Goal: Task Accomplishment & Management: Complete application form

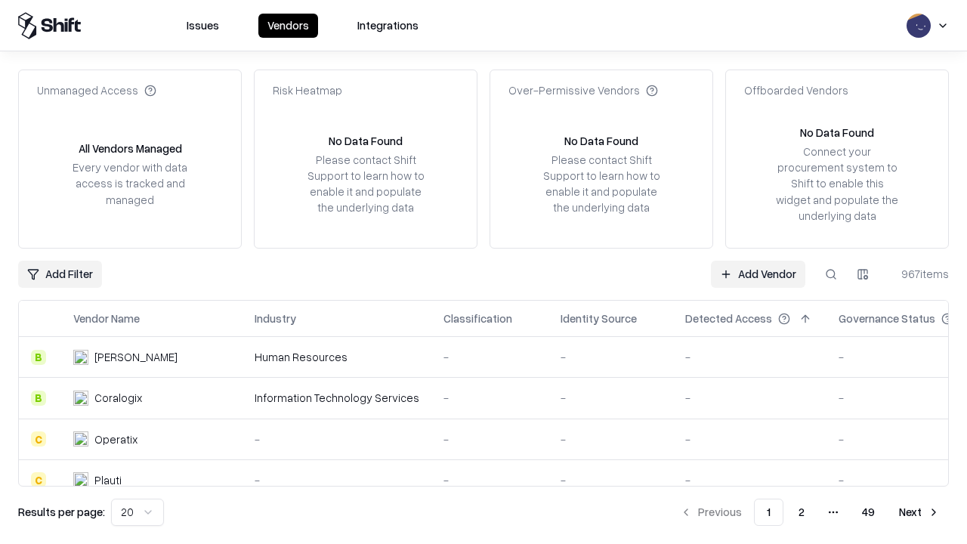
click at [757, 273] on link "Add Vendor" at bounding box center [758, 274] width 94 height 27
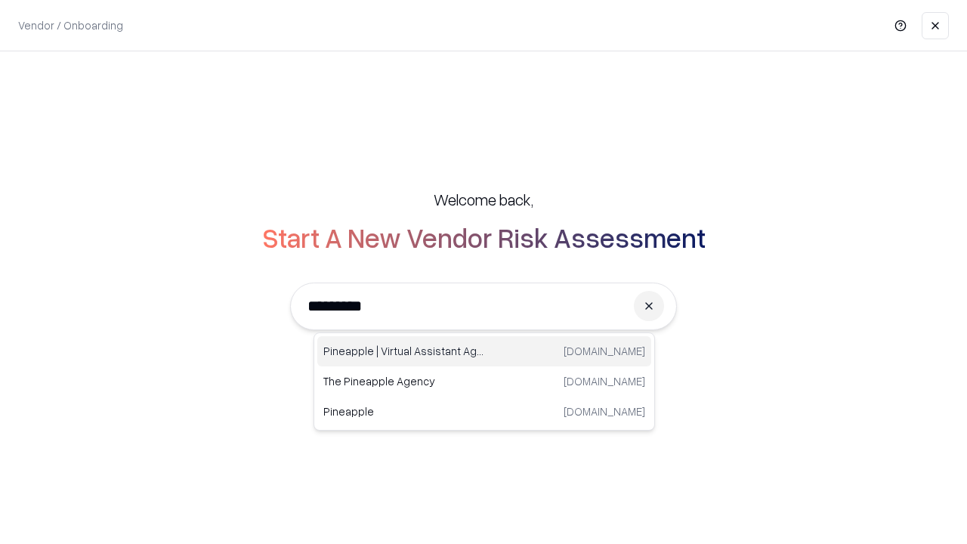
click at [484, 351] on div "Pineapple | Virtual Assistant Agency [DOMAIN_NAME]" at bounding box center [484, 351] width 334 height 30
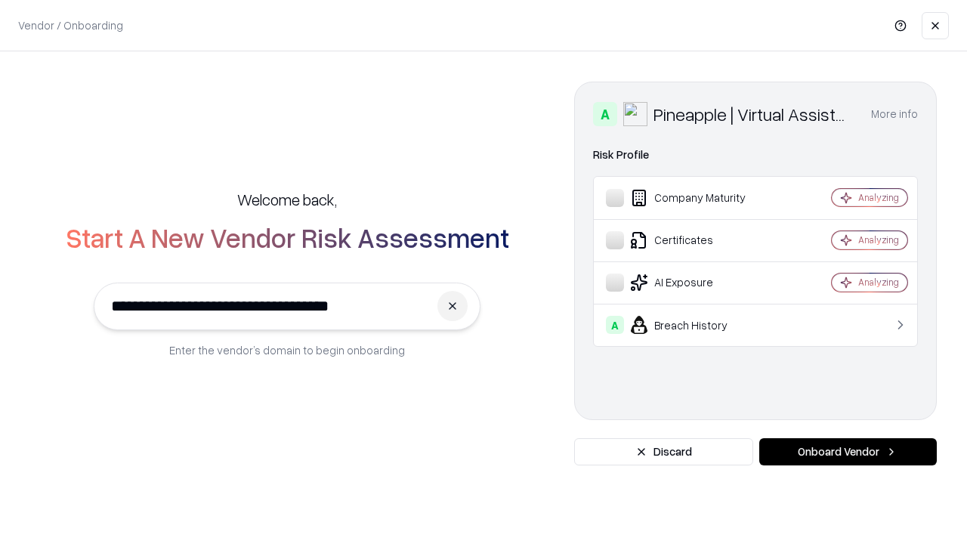
type input "**********"
click at [847, 452] on button "Onboard Vendor" at bounding box center [847, 451] width 177 height 27
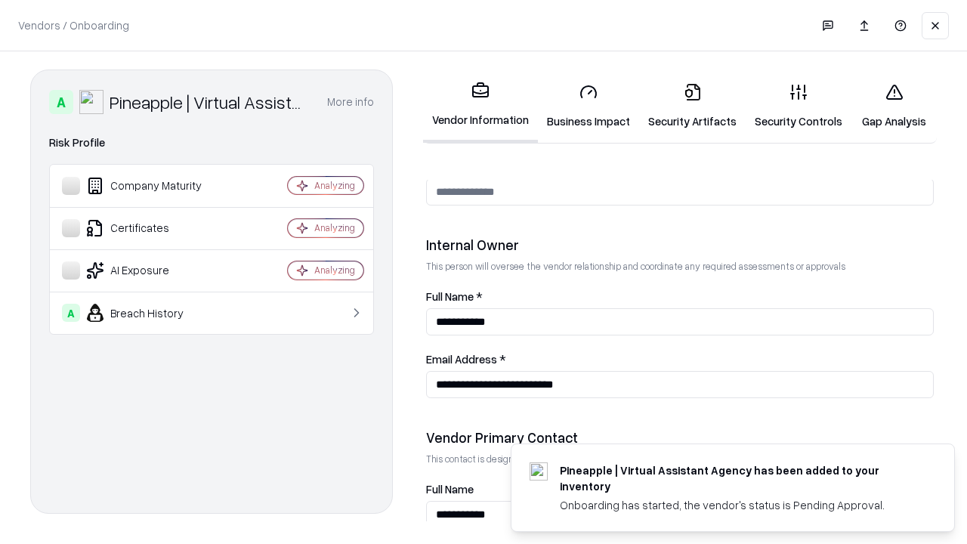
scroll to position [782, 0]
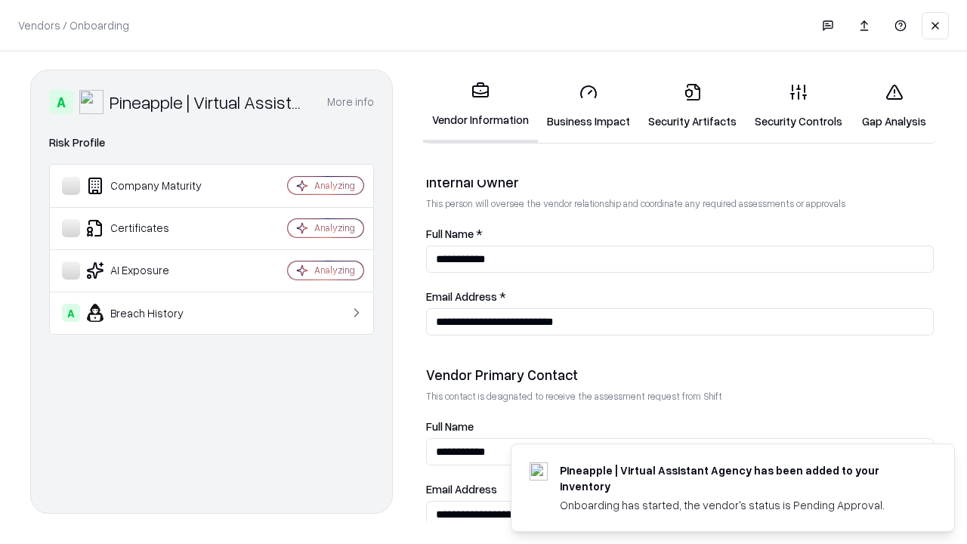
click at [588, 106] on link "Business Impact" at bounding box center [588, 106] width 101 height 70
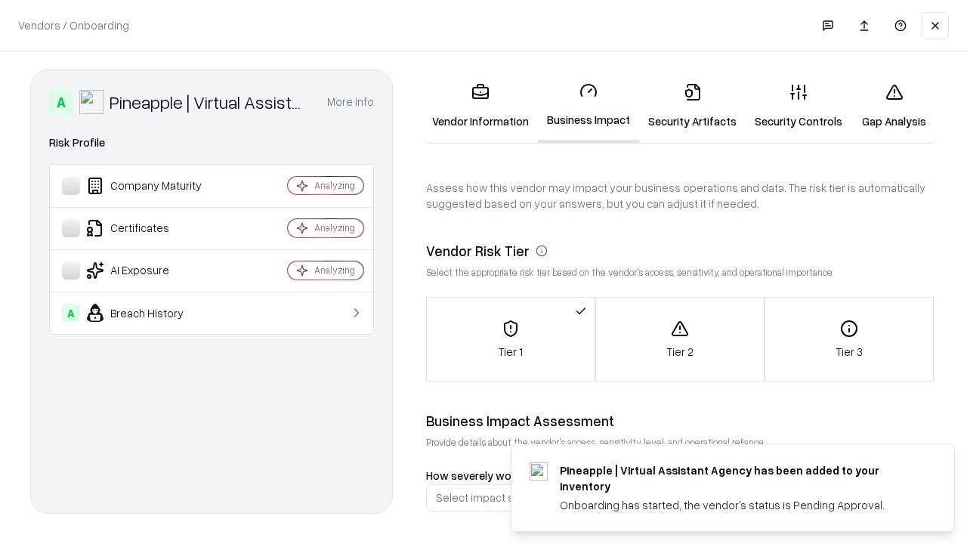
click at [692, 106] on link "Security Artifacts" at bounding box center [692, 106] width 106 height 70
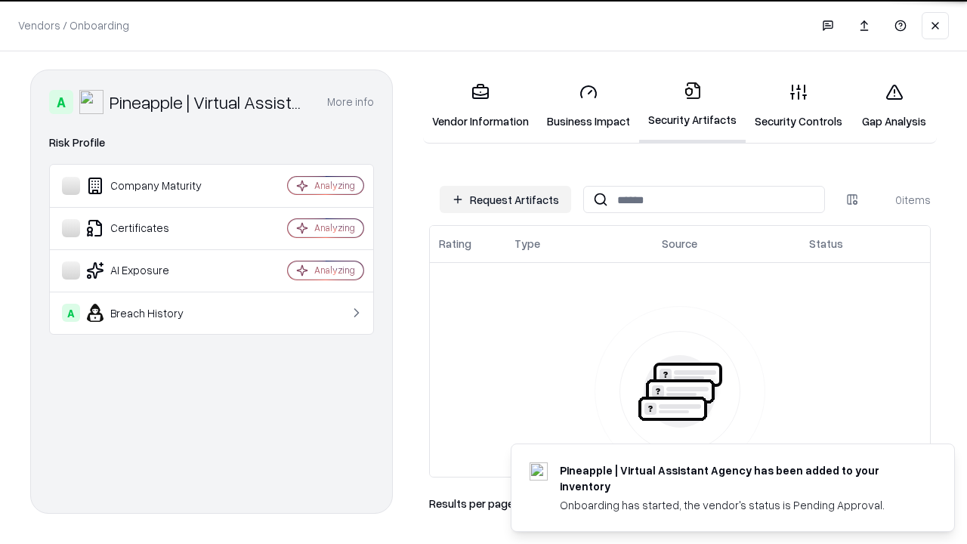
click at [505, 199] on button "Request Artifacts" at bounding box center [505, 199] width 131 height 27
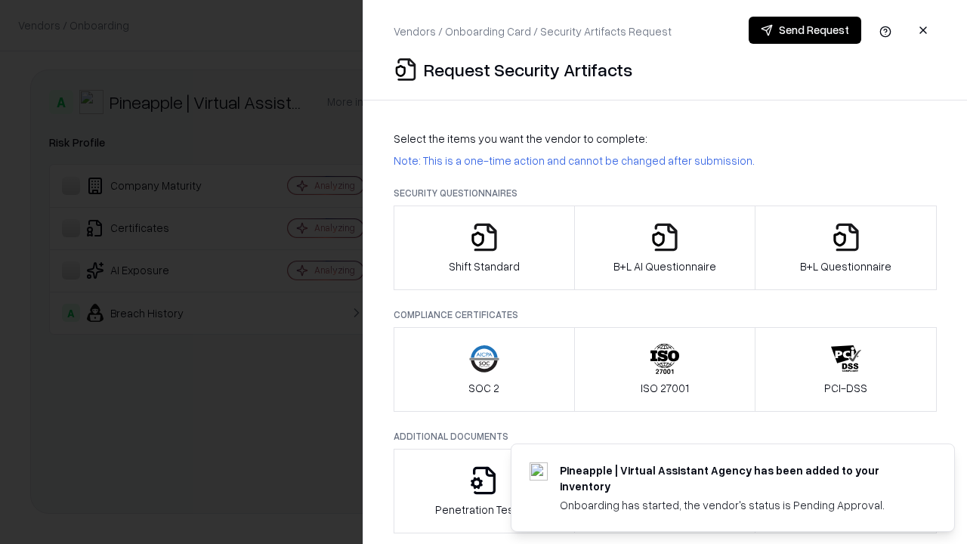
click at [483, 248] on icon "button" at bounding box center [484, 237] width 30 height 30
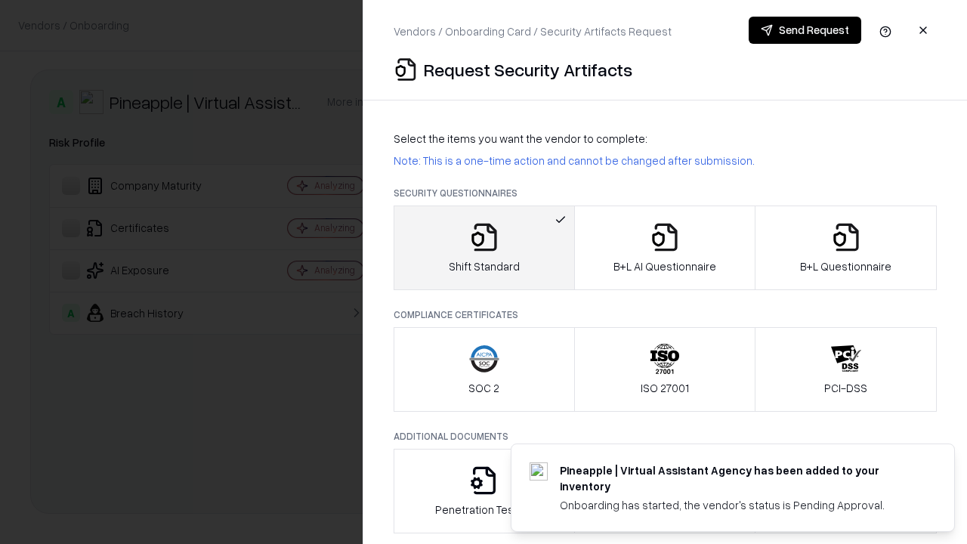
click at [804, 30] on button "Send Request" at bounding box center [804, 30] width 113 height 27
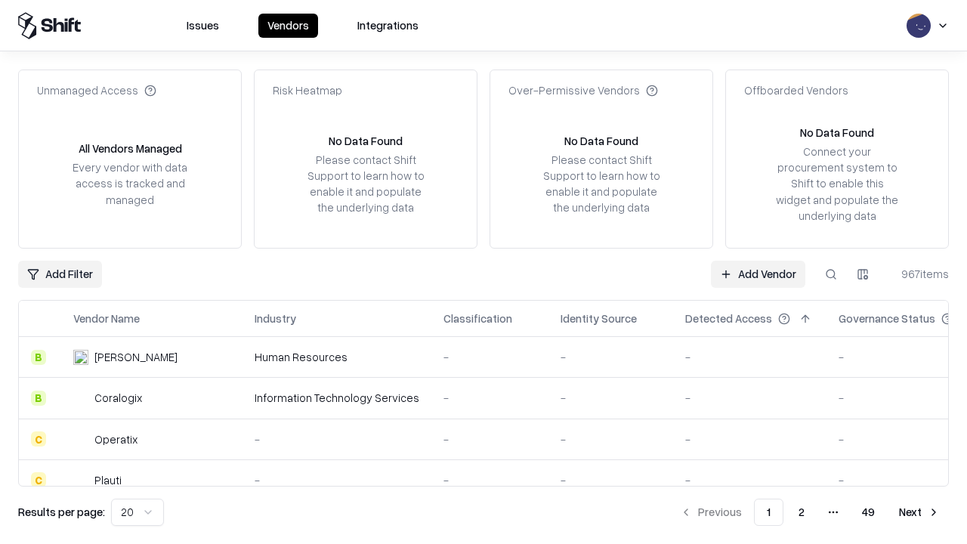
click at [831, 273] on button at bounding box center [830, 274] width 27 height 27
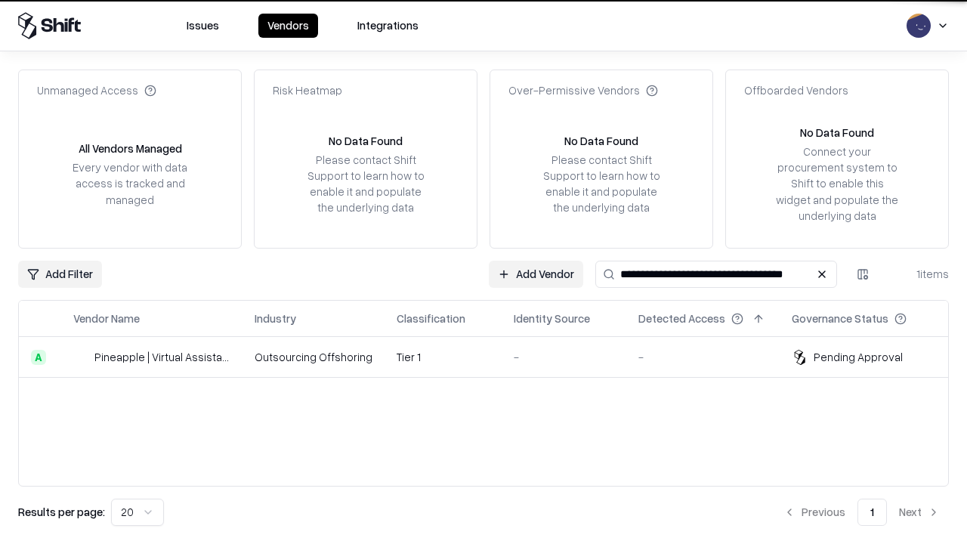
type input "**********"
click at [492, 356] on td "Tier 1" at bounding box center [442, 357] width 117 height 41
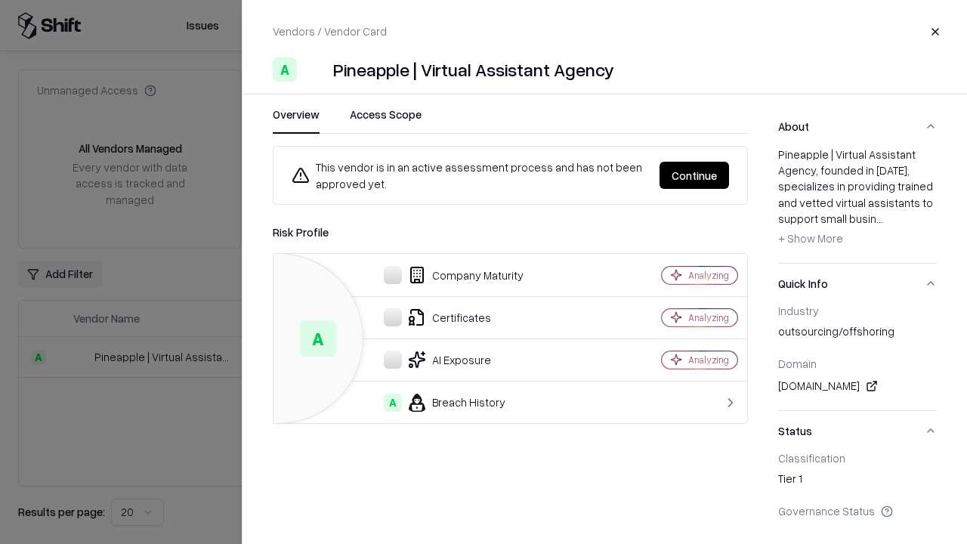
click at [694, 175] on button "Continue" at bounding box center [693, 175] width 69 height 27
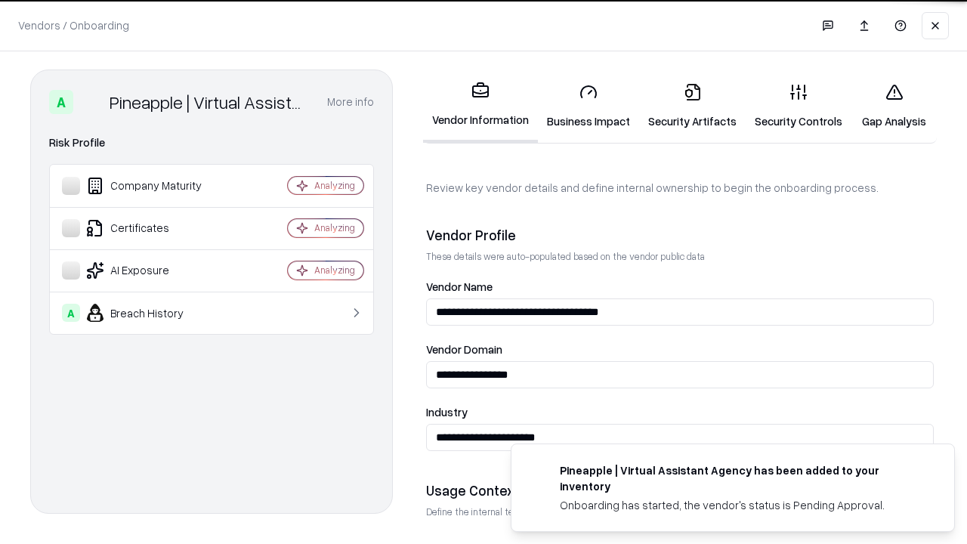
click at [692, 106] on link "Security Artifacts" at bounding box center [692, 106] width 106 height 70
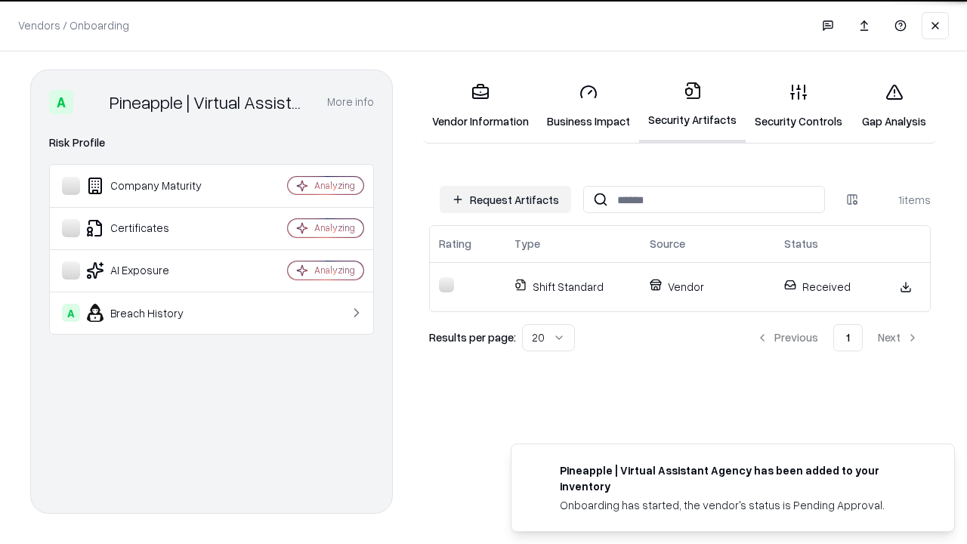
click at [798, 106] on link "Security Controls" at bounding box center [798, 106] width 106 height 70
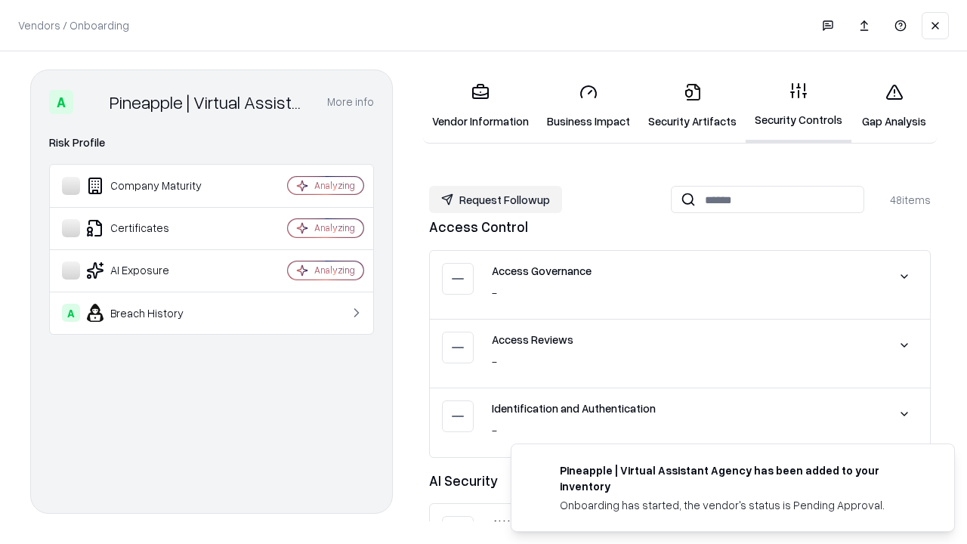
click at [495, 199] on button "Request Followup" at bounding box center [495, 199] width 133 height 27
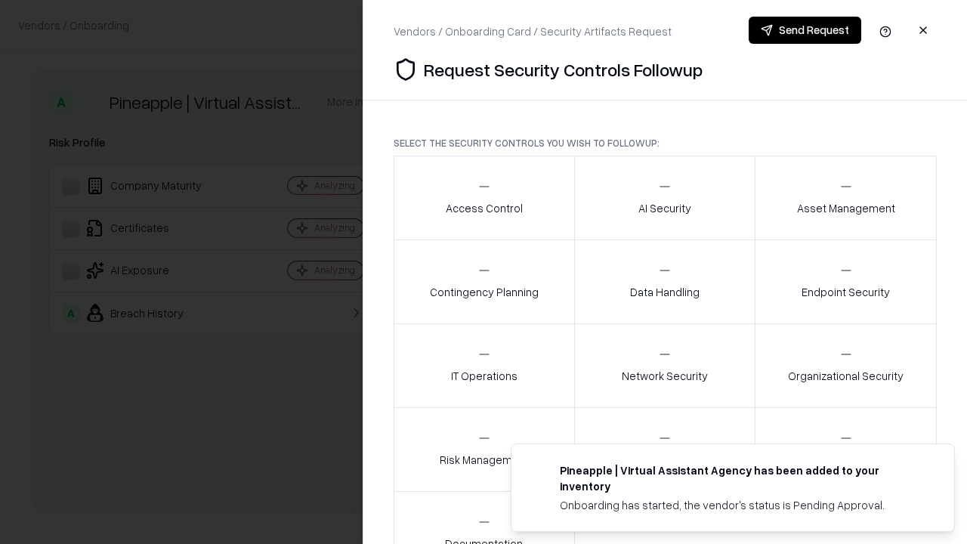
click at [483, 198] on div "Access Control" at bounding box center [484, 197] width 77 height 37
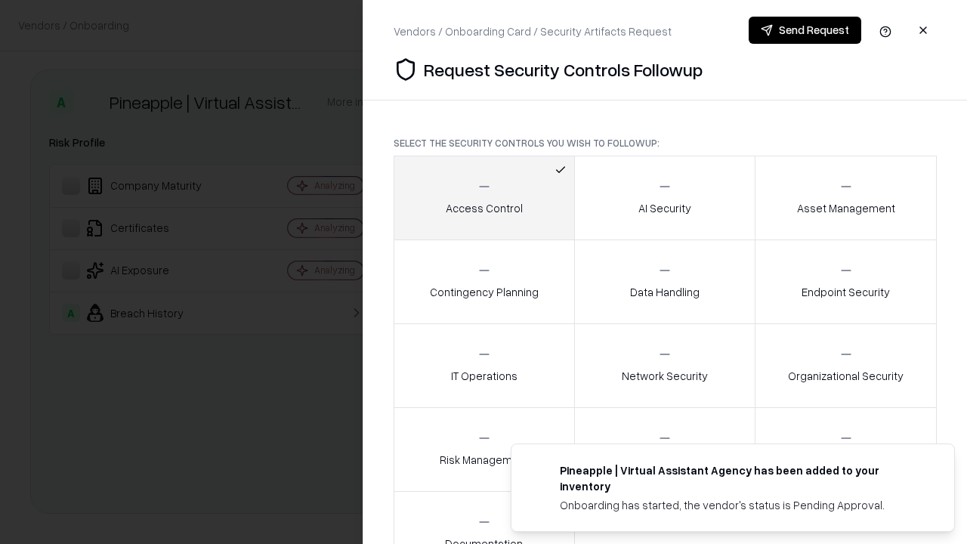
click at [804, 30] on button "Send Request" at bounding box center [804, 30] width 113 height 27
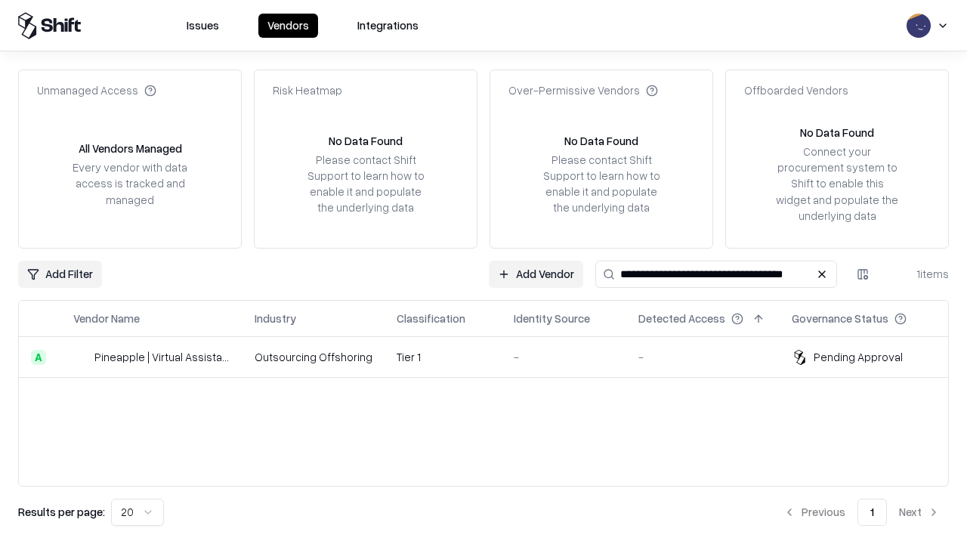
type input "**********"
click at [492, 356] on td "Tier 1" at bounding box center [442, 357] width 117 height 41
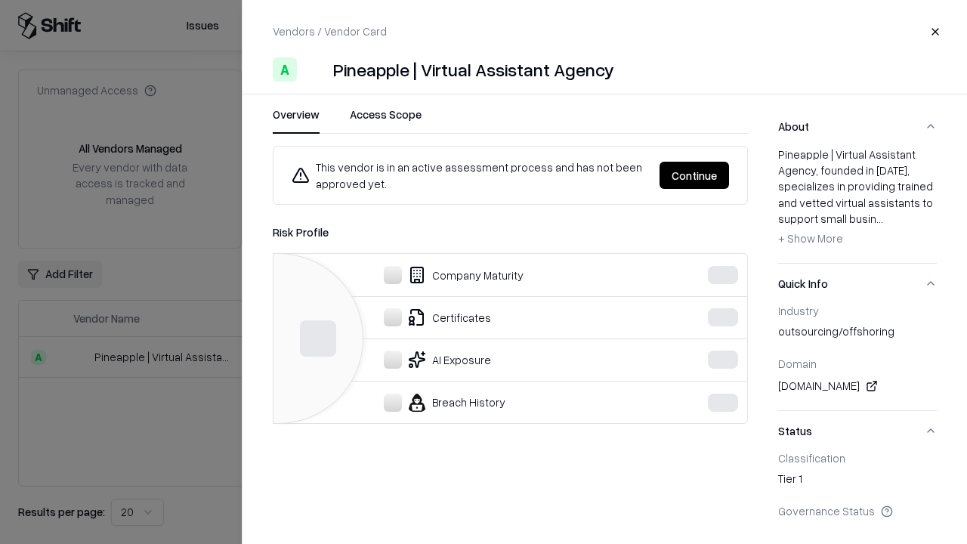
click at [694, 175] on button "Continue" at bounding box center [693, 175] width 69 height 27
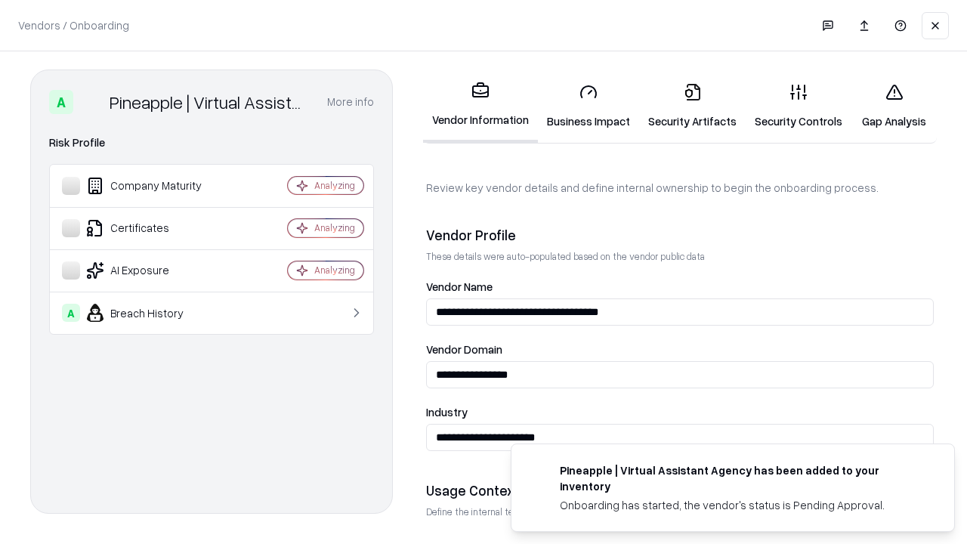
click at [893, 106] on link "Gap Analysis" at bounding box center [893, 106] width 85 height 70
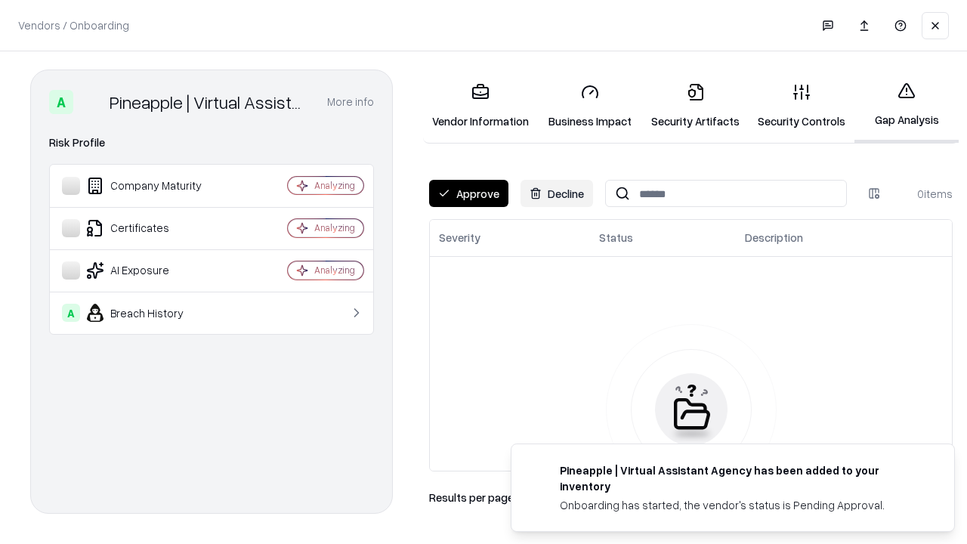
click at [468, 193] on button "Approve" at bounding box center [468, 193] width 79 height 27
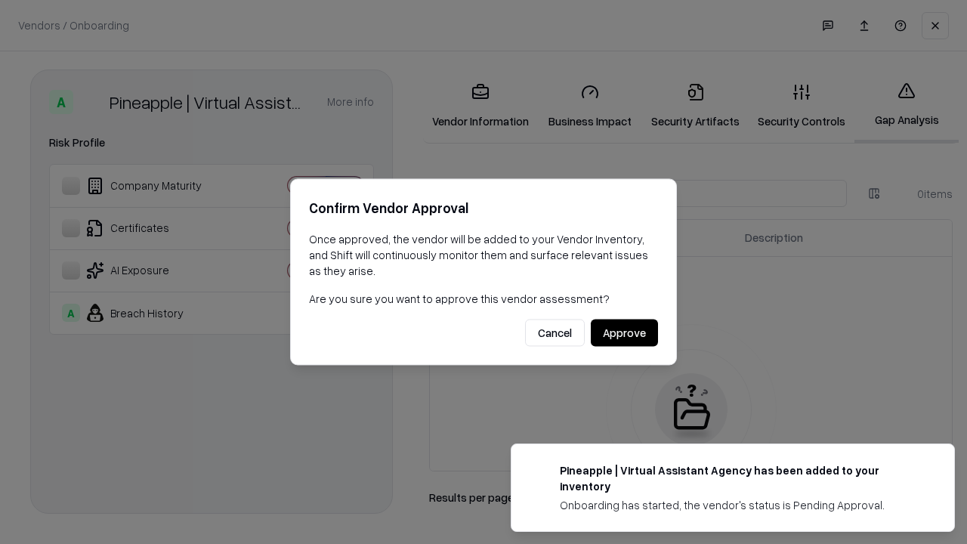
click at [624, 332] on button "Approve" at bounding box center [624, 332] width 67 height 27
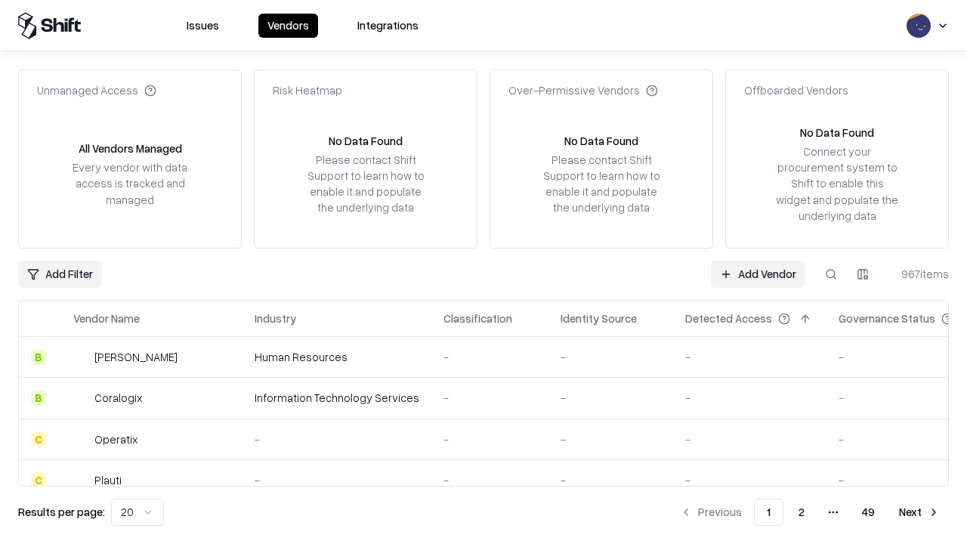
type input "**********"
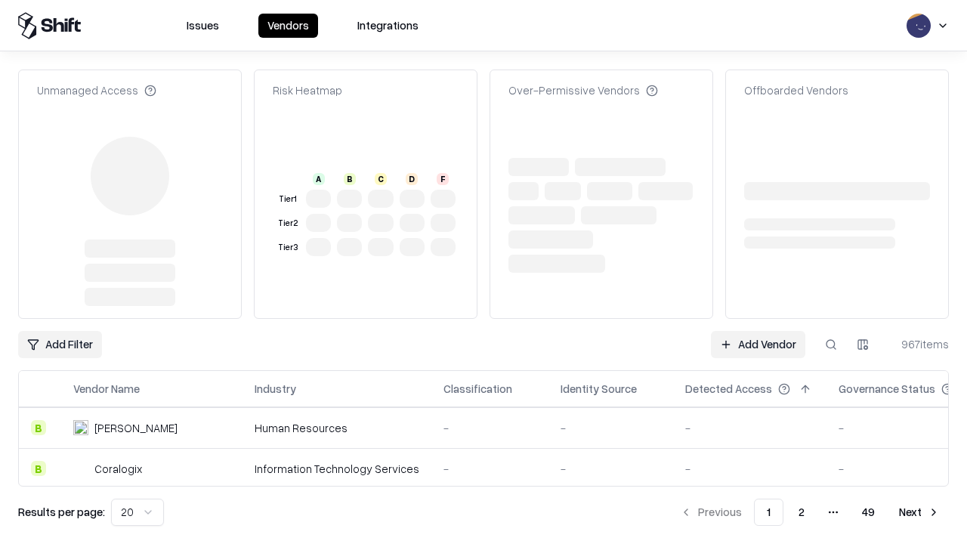
click at [757, 331] on link "Add Vendor" at bounding box center [758, 344] width 94 height 27
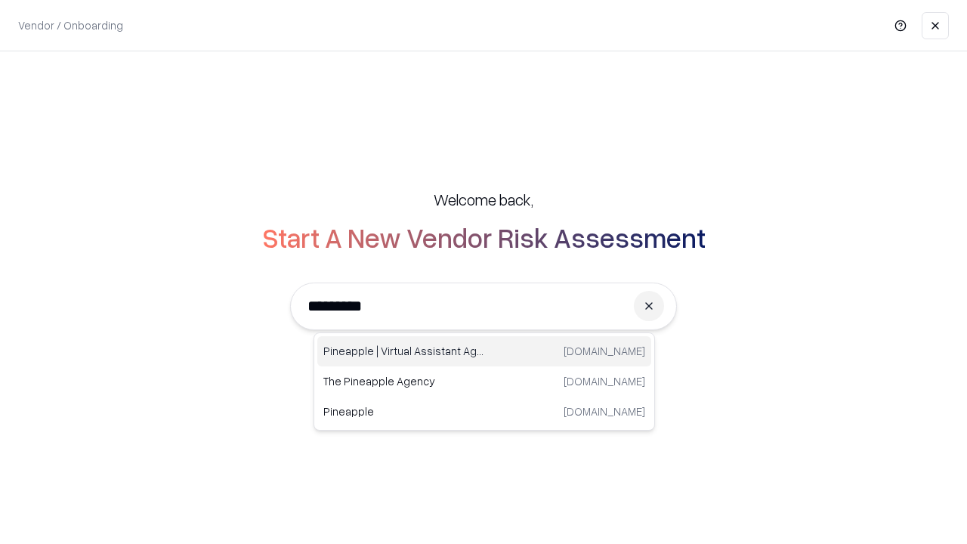
click at [484, 351] on div "Pineapple | Virtual Assistant Agency trypineapple.com" at bounding box center [484, 351] width 334 height 30
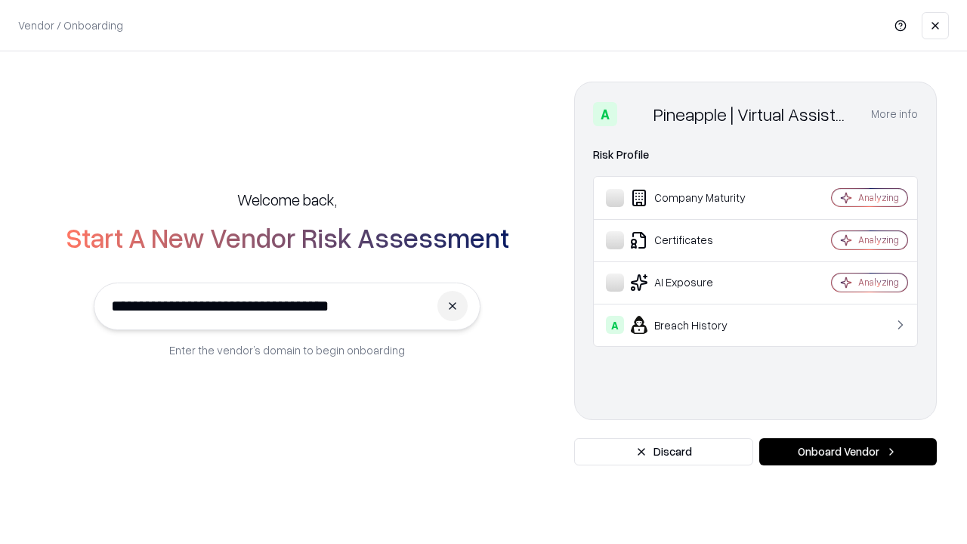
type input "**********"
click at [847, 452] on button "Onboard Vendor" at bounding box center [847, 451] width 177 height 27
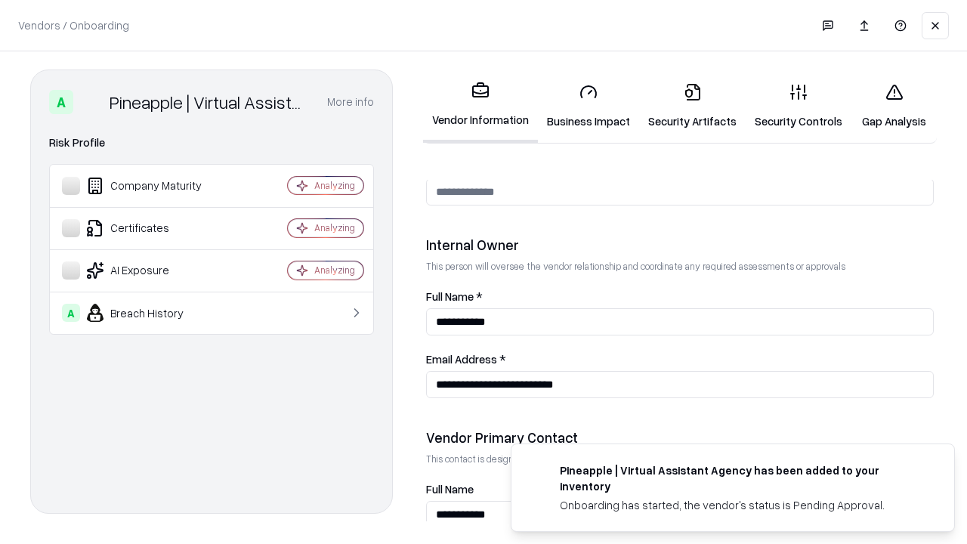
scroll to position [782, 0]
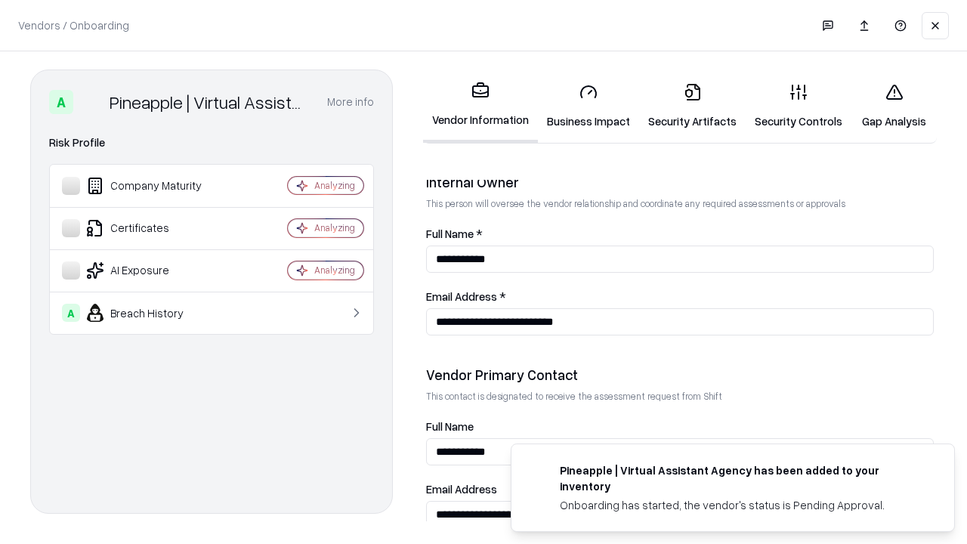
click at [893, 106] on link "Gap Analysis" at bounding box center [893, 106] width 85 height 70
